Goal: Information Seeking & Learning: Find specific fact

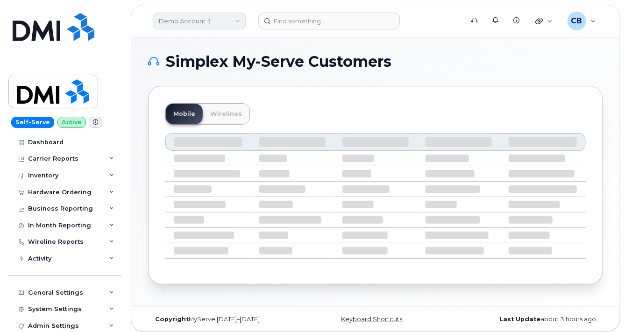
click at [226, 24] on link "Demo Account 1" at bounding box center [199, 21] width 93 height 17
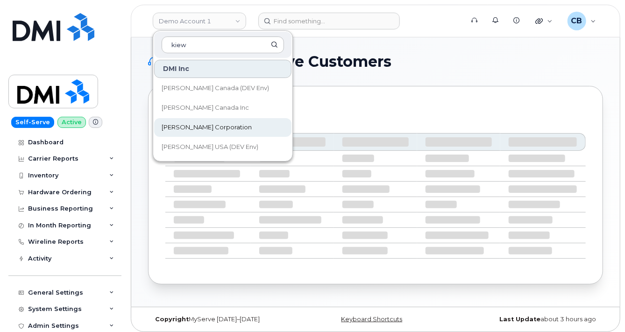
type input "kiew"
click at [191, 130] on span "[PERSON_NAME] Corporation" at bounding box center [207, 127] width 90 height 9
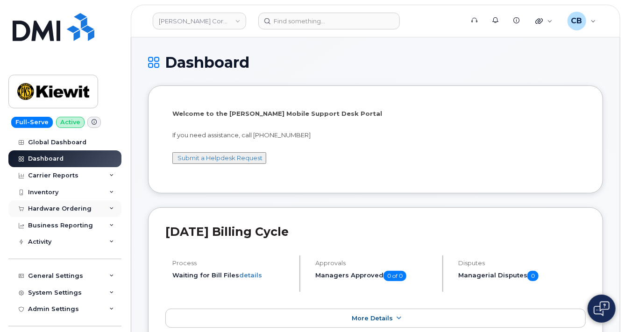
click at [45, 206] on div "Hardware Ordering" at bounding box center [60, 208] width 64 height 7
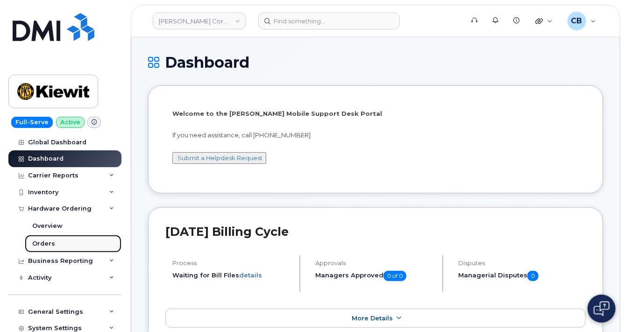
click at [47, 242] on div "Orders" at bounding box center [43, 244] width 23 height 8
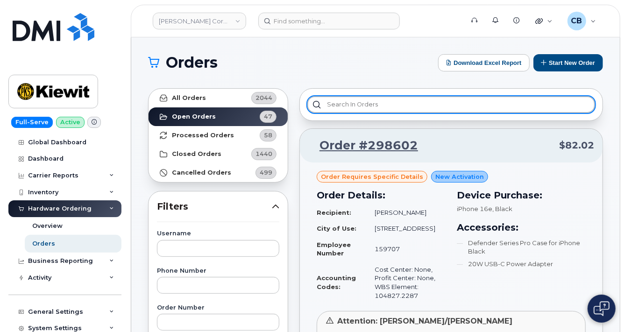
click at [346, 103] on input "text" at bounding box center [452, 104] width 288 height 17
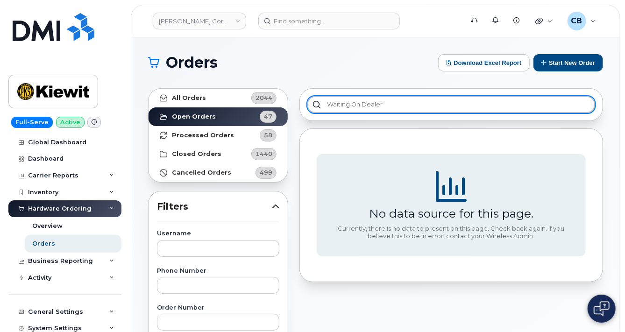
drag, startPoint x: 360, startPoint y: 104, endPoint x: 347, endPoint y: 103, distance: 13.1
click at [347, 103] on input "waiting on dealer" at bounding box center [452, 104] width 288 height 17
click at [352, 103] on input "waiting on dealer" at bounding box center [452, 104] width 288 height 17
drag, startPoint x: 360, startPoint y: 103, endPoint x: 353, endPoint y: 101, distance: 6.7
click at [353, 101] on input "waiting on dealer" at bounding box center [452, 104] width 288 height 17
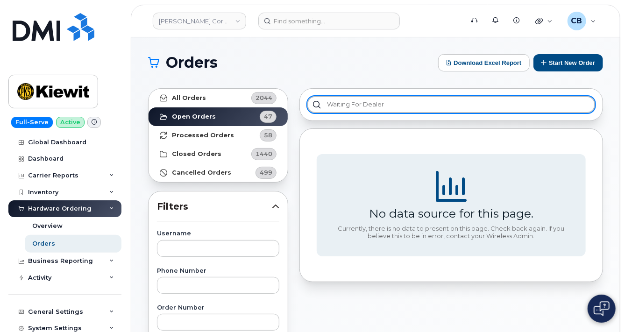
type input "waiting for dealer"
drag, startPoint x: 395, startPoint y: 103, endPoint x: 305, endPoint y: 105, distance: 90.2
click at [305, 105] on div "waiting for dealer" at bounding box center [452, 104] width 304 height 33
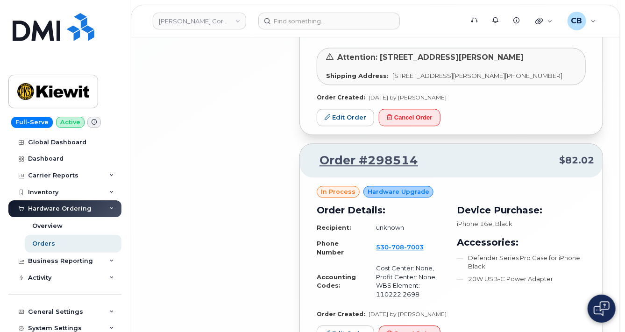
scroll to position [2597, 0]
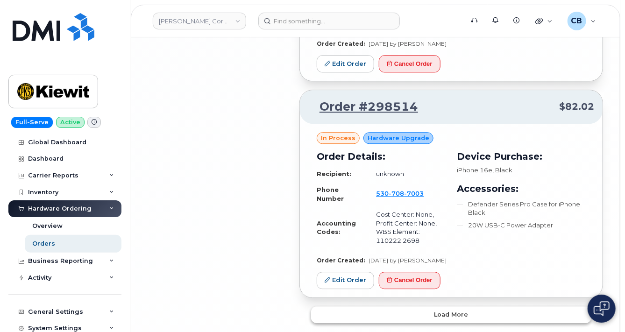
click at [441, 310] on span "Load more" at bounding box center [452, 314] width 34 height 9
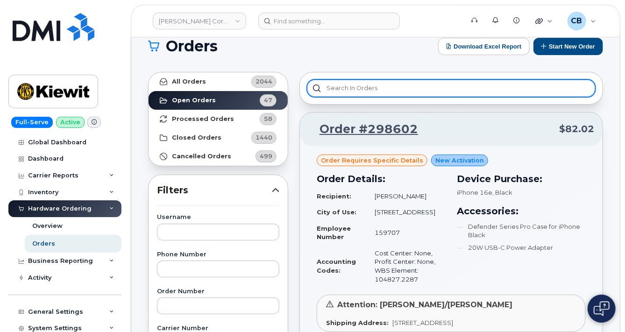
scroll to position [0, 0]
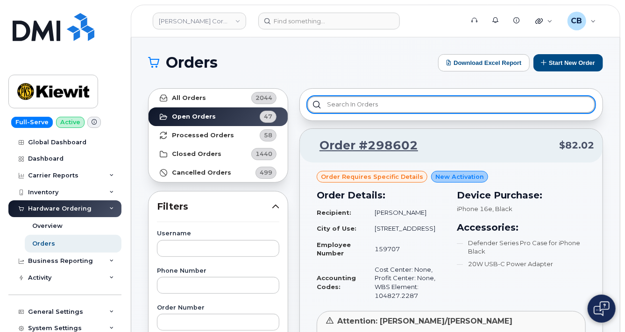
click at [372, 110] on input "text" at bounding box center [452, 104] width 288 height 17
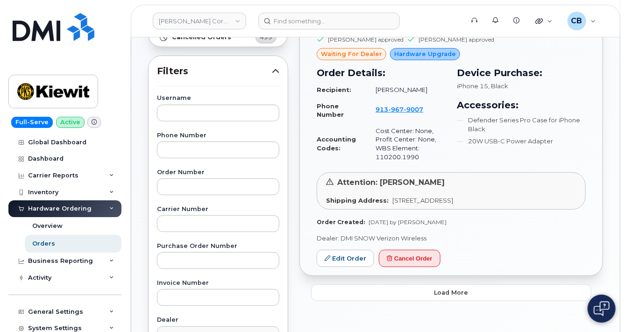
scroll to position [150, 0]
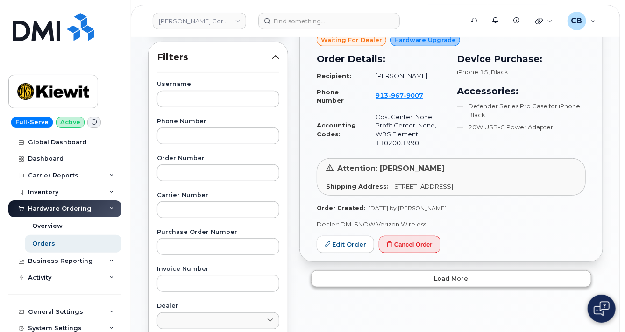
type input "waiting for dealer"
click at [447, 281] on span "Load more" at bounding box center [452, 278] width 34 height 9
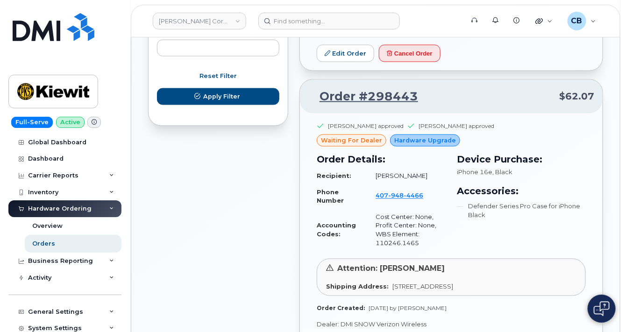
scroll to position [598, 0]
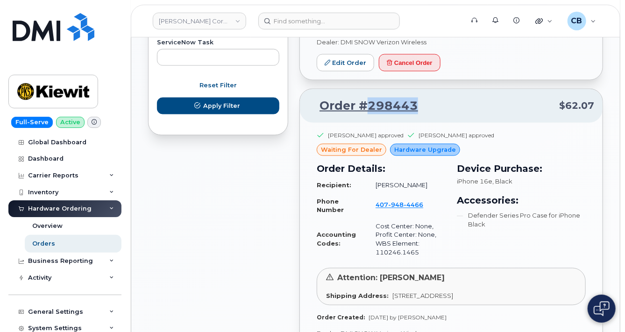
drag, startPoint x: 429, startPoint y: 101, endPoint x: 369, endPoint y: 100, distance: 59.4
click at [369, 100] on p "Order #298443 $62.07" at bounding box center [451, 106] width 286 height 17
copy link "298443"
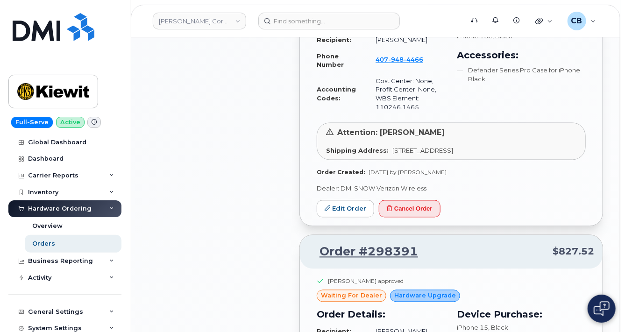
scroll to position [748, 0]
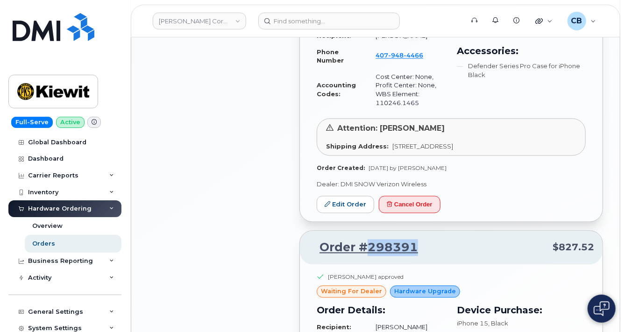
drag, startPoint x: 423, startPoint y: 246, endPoint x: 370, endPoint y: 246, distance: 53.3
click at [370, 246] on p "Order #298391 $827.52" at bounding box center [451, 248] width 286 height 17
copy link "298391"
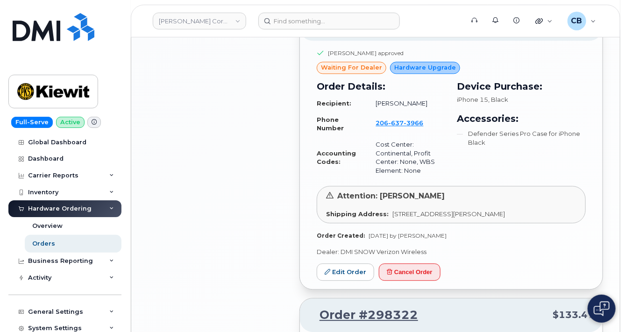
scroll to position [897, 0]
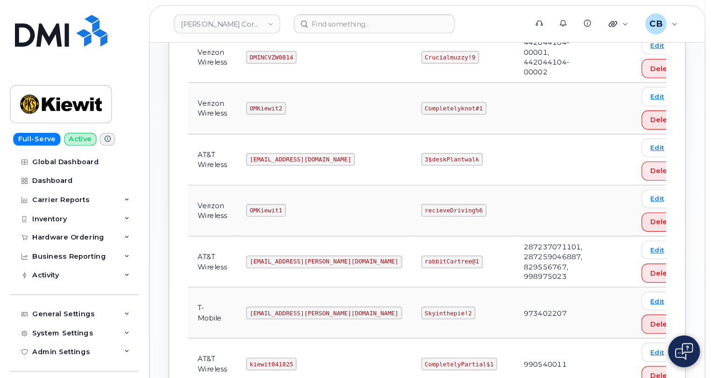
scroll to position [374, 0]
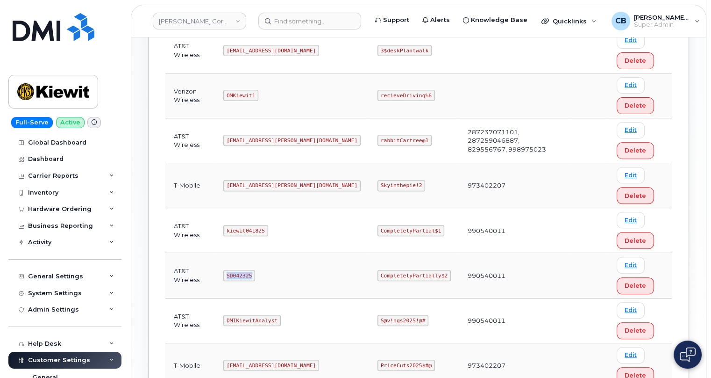
drag, startPoint x: 257, startPoint y: 274, endPoint x: 233, endPoint y: 272, distance: 23.9
click at [233, 272] on code "SD042325" at bounding box center [239, 275] width 32 height 11
copy code "SD042325"
drag, startPoint x: 405, startPoint y: 273, endPoint x: 344, endPoint y: 271, distance: 60.8
click at [378, 271] on code "CompletelyPartially$2" at bounding box center [414, 275] width 73 height 11
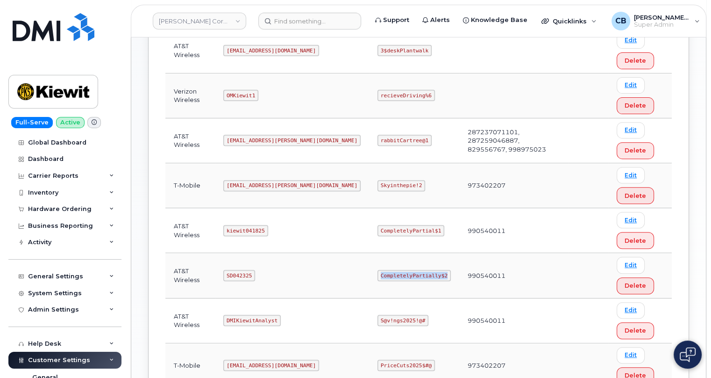
copy code "CompletelyPartially$2"
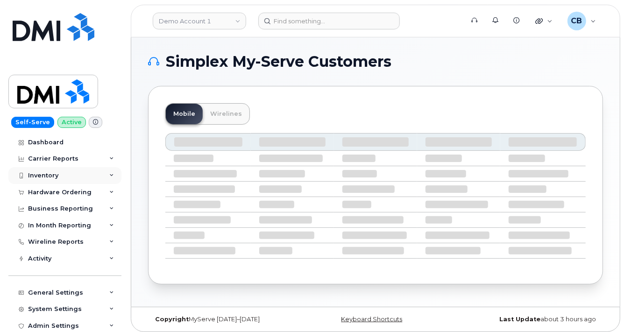
click at [49, 176] on div "Inventory" at bounding box center [43, 175] width 30 height 7
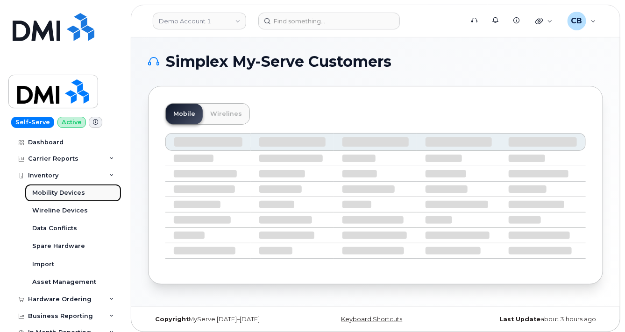
click at [48, 193] on div "Mobility Devices" at bounding box center [58, 193] width 53 height 8
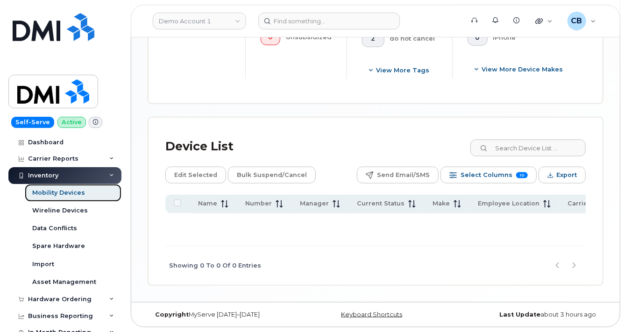
scroll to position [150, 0]
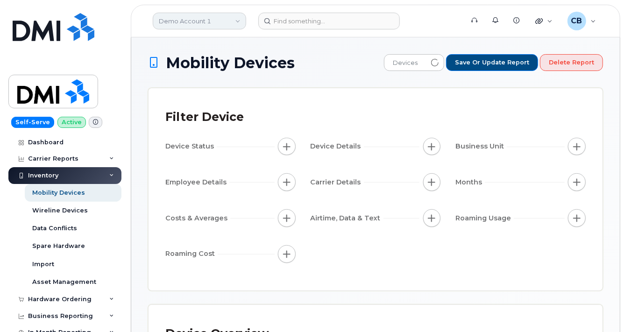
click at [233, 21] on link "Demo Account 1" at bounding box center [199, 21] width 93 height 17
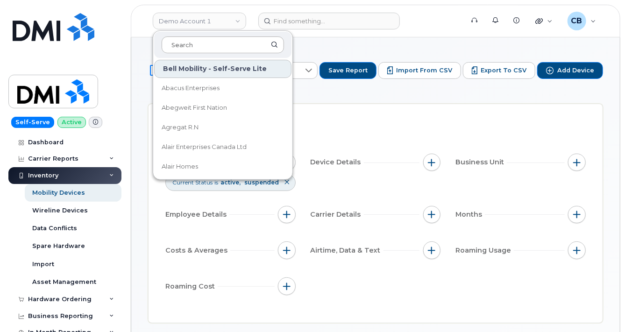
click at [226, 43] on input at bounding box center [223, 44] width 122 height 17
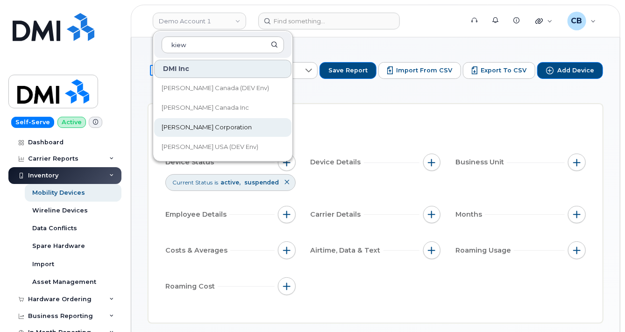
type input "kiew"
click at [190, 125] on span "[PERSON_NAME] Corporation" at bounding box center [207, 127] width 90 height 9
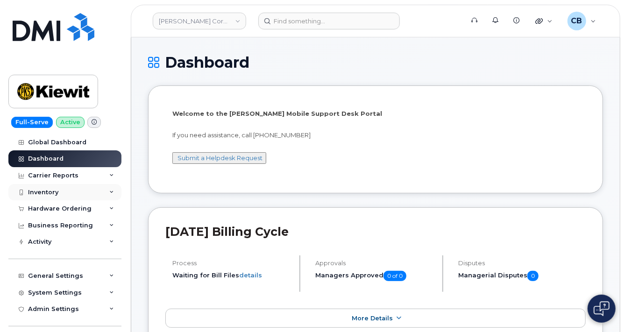
click at [38, 191] on div "Inventory" at bounding box center [43, 192] width 30 height 7
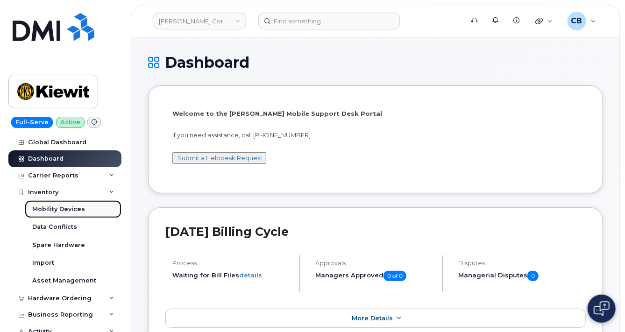
click at [50, 207] on div "Mobility Devices" at bounding box center [58, 209] width 53 height 8
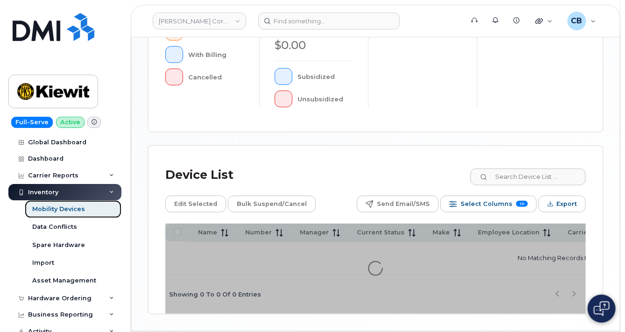
scroll to position [389, 0]
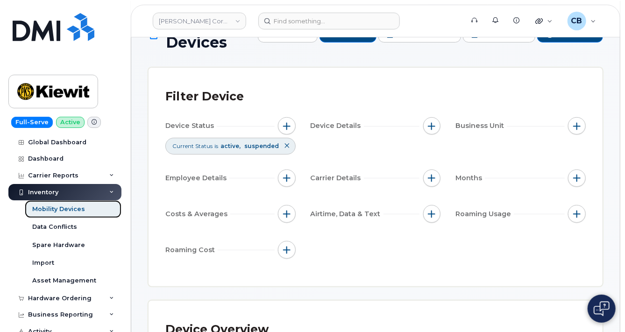
scroll to position [32, 0]
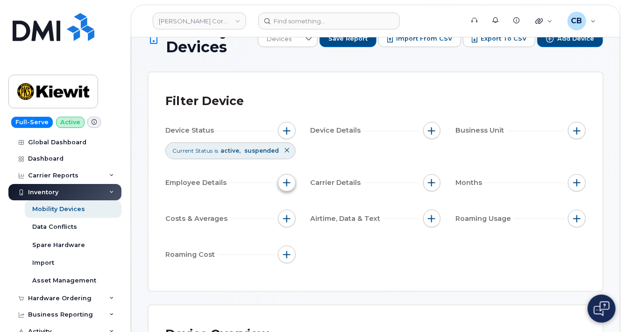
click at [290, 179] on span "button" at bounding box center [286, 182] width 7 height 7
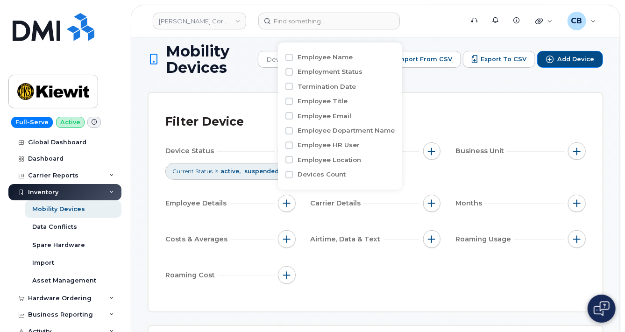
scroll to position [0, 0]
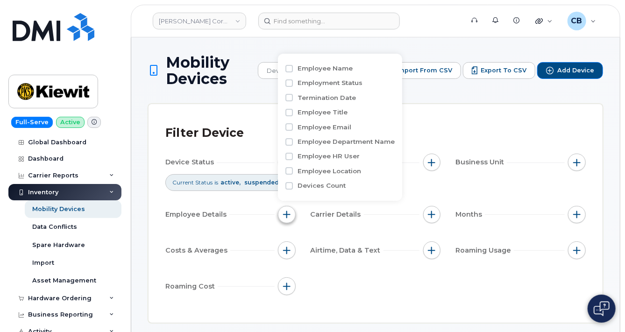
click at [287, 217] on span "button" at bounding box center [286, 214] width 7 height 7
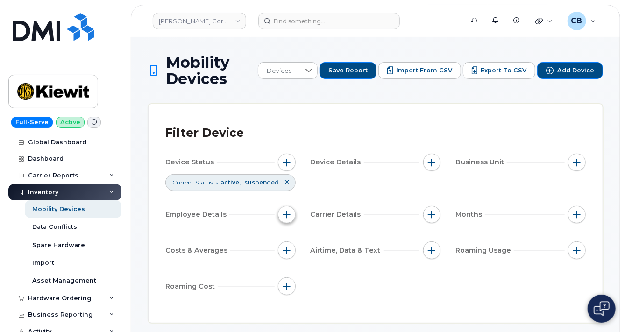
click at [287, 217] on span "button" at bounding box center [286, 214] width 7 height 7
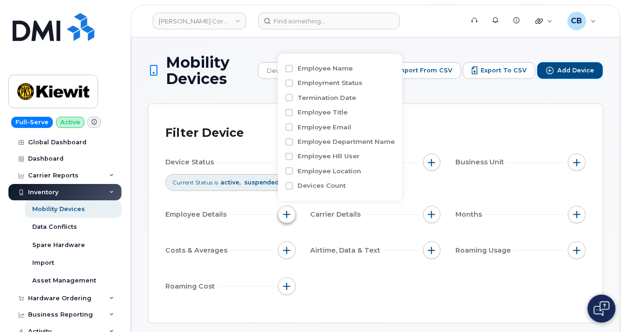
click at [287, 216] on span "button" at bounding box center [286, 214] width 7 height 7
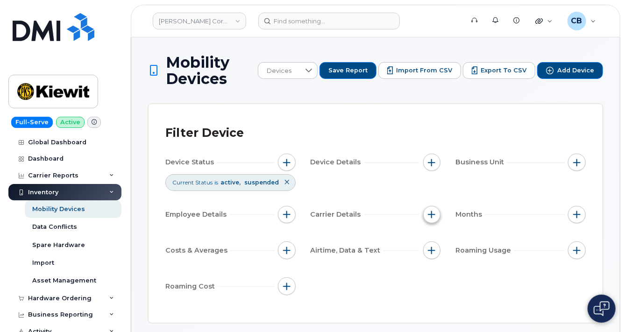
click at [436, 214] on span "button" at bounding box center [431, 214] width 7 height 7
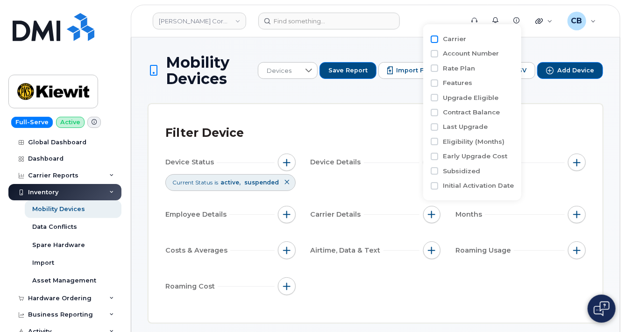
click at [434, 37] on input "Carrier" at bounding box center [434, 39] width 7 height 7
checkbox input "true"
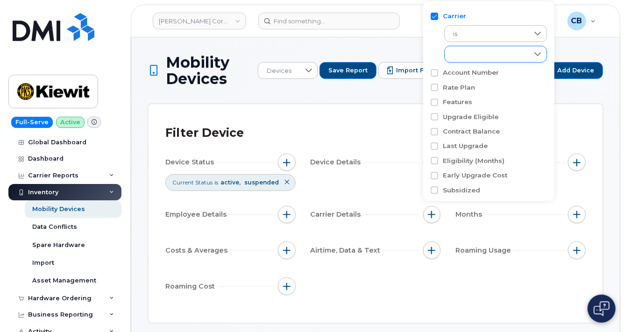
click at [470, 57] on div "empty" at bounding box center [487, 54] width 84 height 16
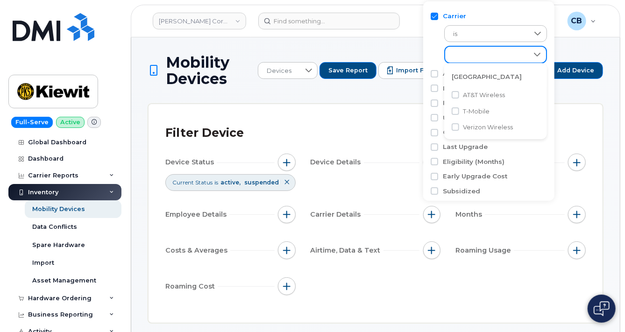
scroll to position [5, 39]
click at [472, 93] on span "AT&T Wireless" at bounding box center [484, 95] width 42 height 9
checkbox input "true"
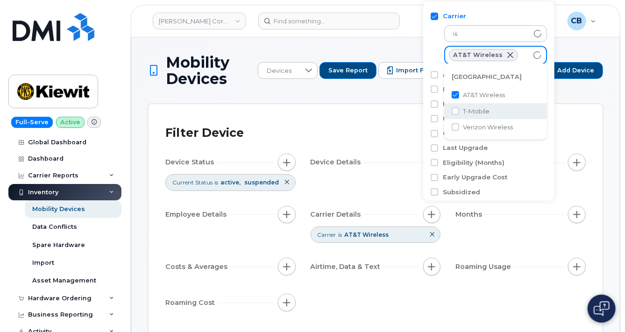
click at [380, 176] on div "Device Status Current Status is active suspended Device Details Business Unit E…" at bounding box center [375, 234] width 421 height 161
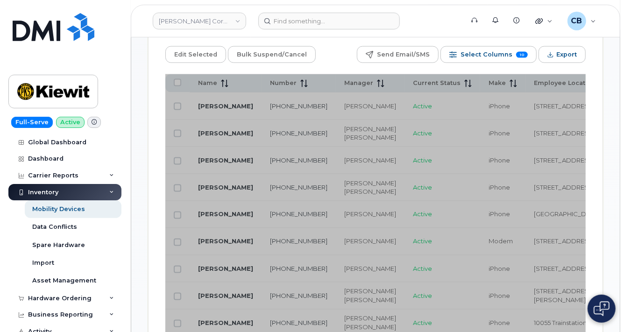
scroll to position [598, 0]
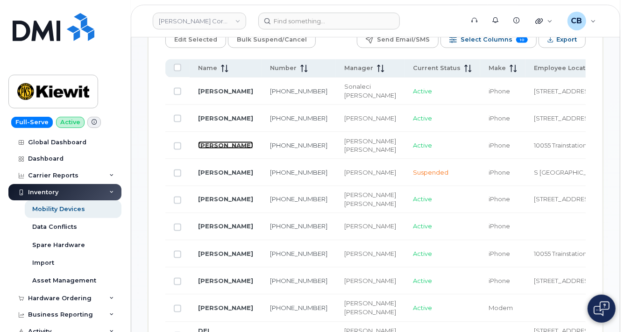
click at [210, 148] on link "[PERSON_NAME]" at bounding box center [225, 145] width 55 height 7
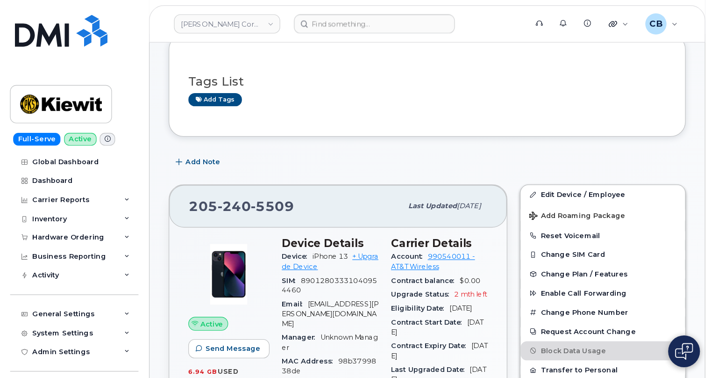
scroll to position [224, 0]
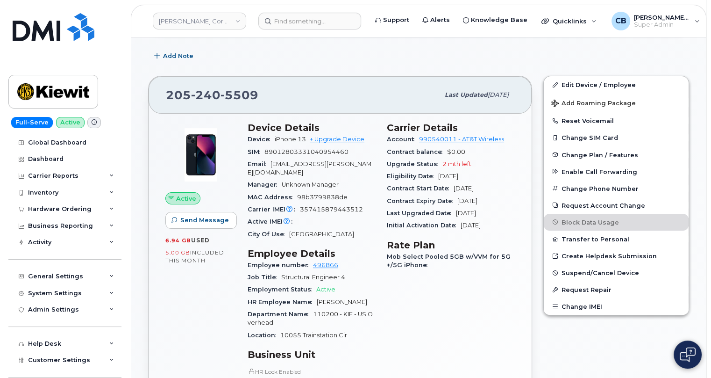
drag, startPoint x: 381, startPoint y: 178, endPoint x: 486, endPoint y: 176, distance: 104.7
click at [486, 176] on div "Carrier Details Account 990540011 - AT&T Wireless Contract balance $0.00 Upgrad…" at bounding box center [450, 308] width 139 height 385
drag, startPoint x: 383, startPoint y: 140, endPoint x: 516, endPoint y: 141, distance: 133.7
click at [516, 141] on div "Carrier Details Account 990540011 - AT&T Wireless Contract balance $0.00 Upgrad…" at bounding box center [450, 308] width 139 height 385
drag, startPoint x: 266, startPoint y: 95, endPoint x: 167, endPoint y: 93, distance: 98.6
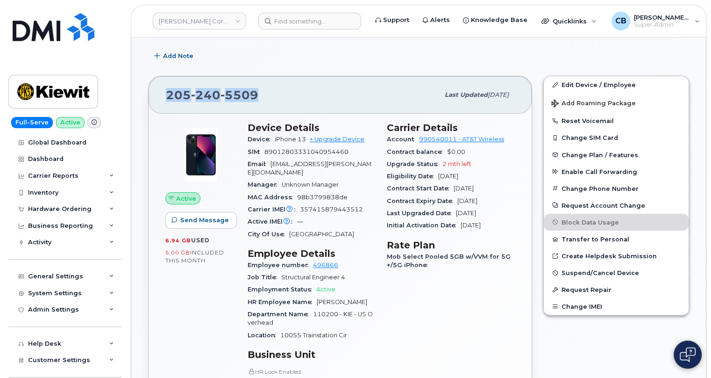
click at [167, 93] on div "[PHONE_NUMBER]" at bounding box center [302, 95] width 273 height 20
copy span "[PHONE_NUMBER]"
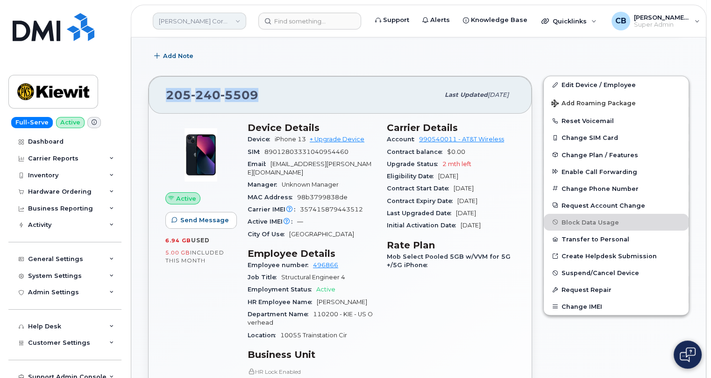
scroll to position [0, 0]
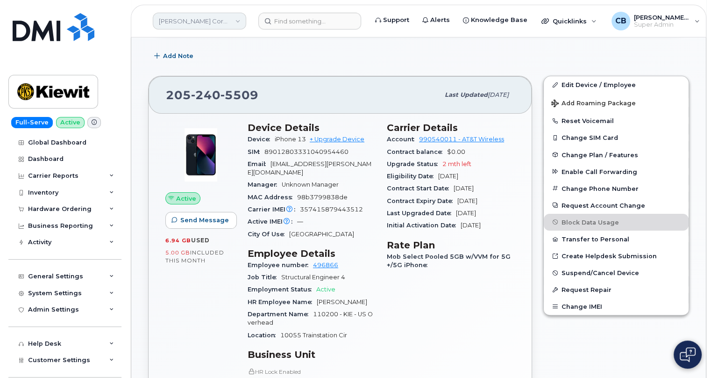
click at [185, 15] on link "[PERSON_NAME] Corporation" at bounding box center [199, 21] width 93 height 17
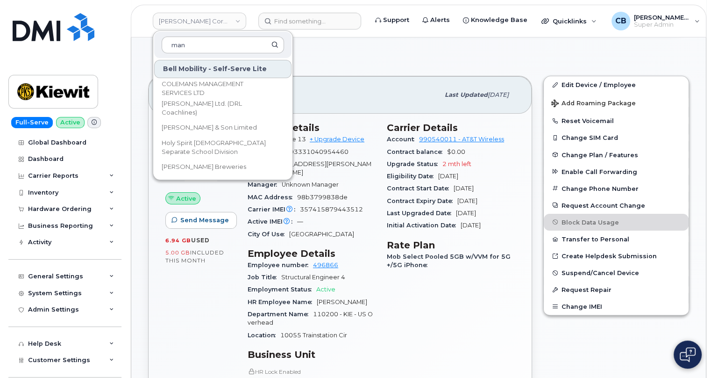
type input "man"
click at [171, 315] on div "Active Send Message 6.94 GB  used 5.00 GB  included this month" at bounding box center [201, 308] width 82 height 385
